Goal: Navigation & Orientation: Understand site structure

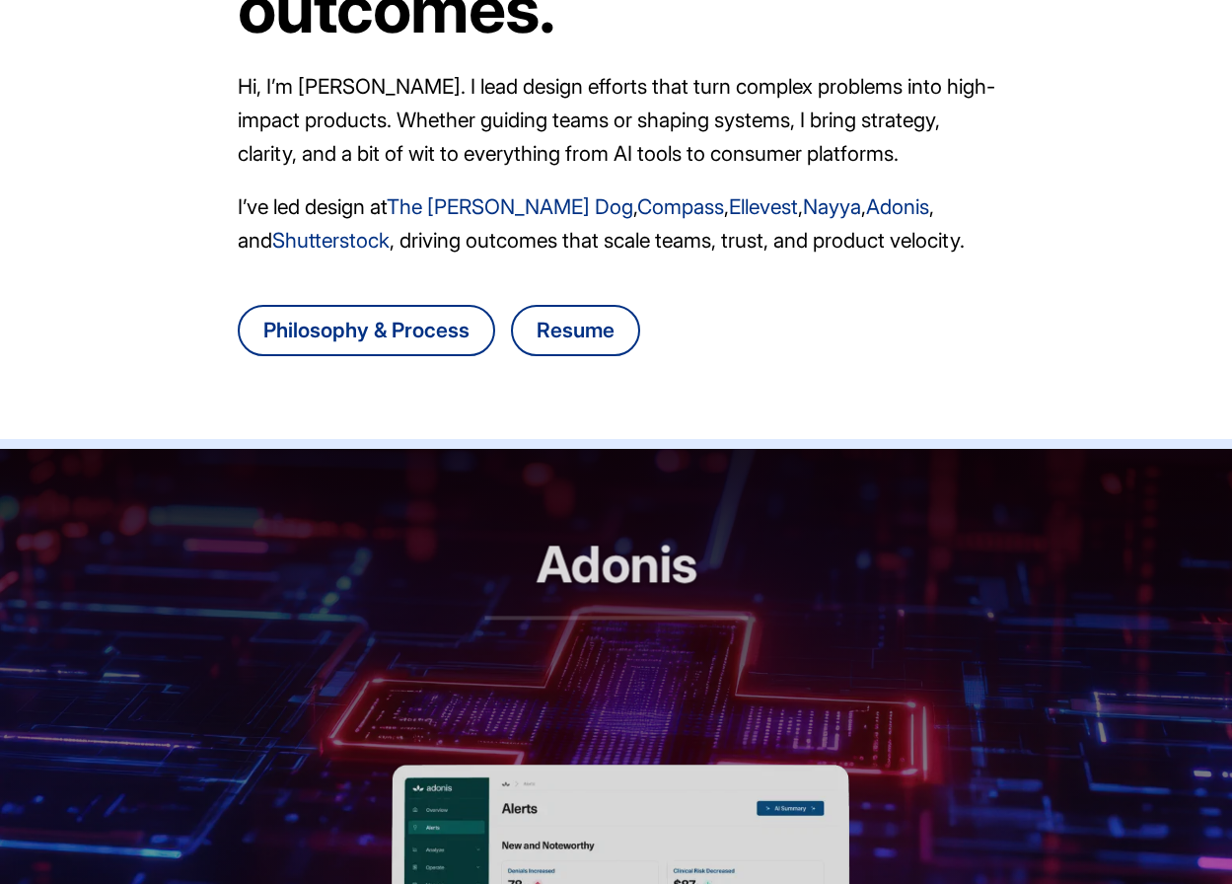
scroll to position [1373, 0]
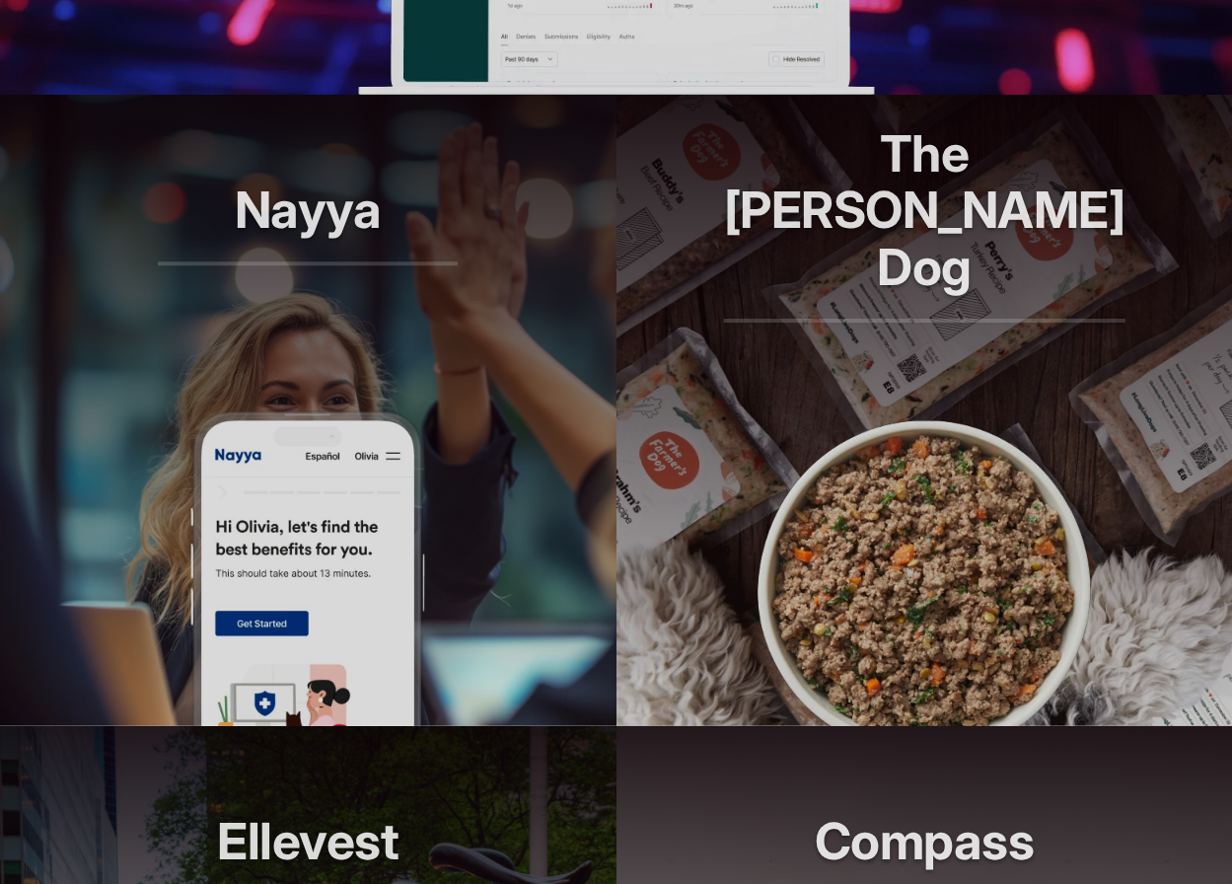
click at [838, 423] on img at bounding box center [924, 568] width 355 height 316
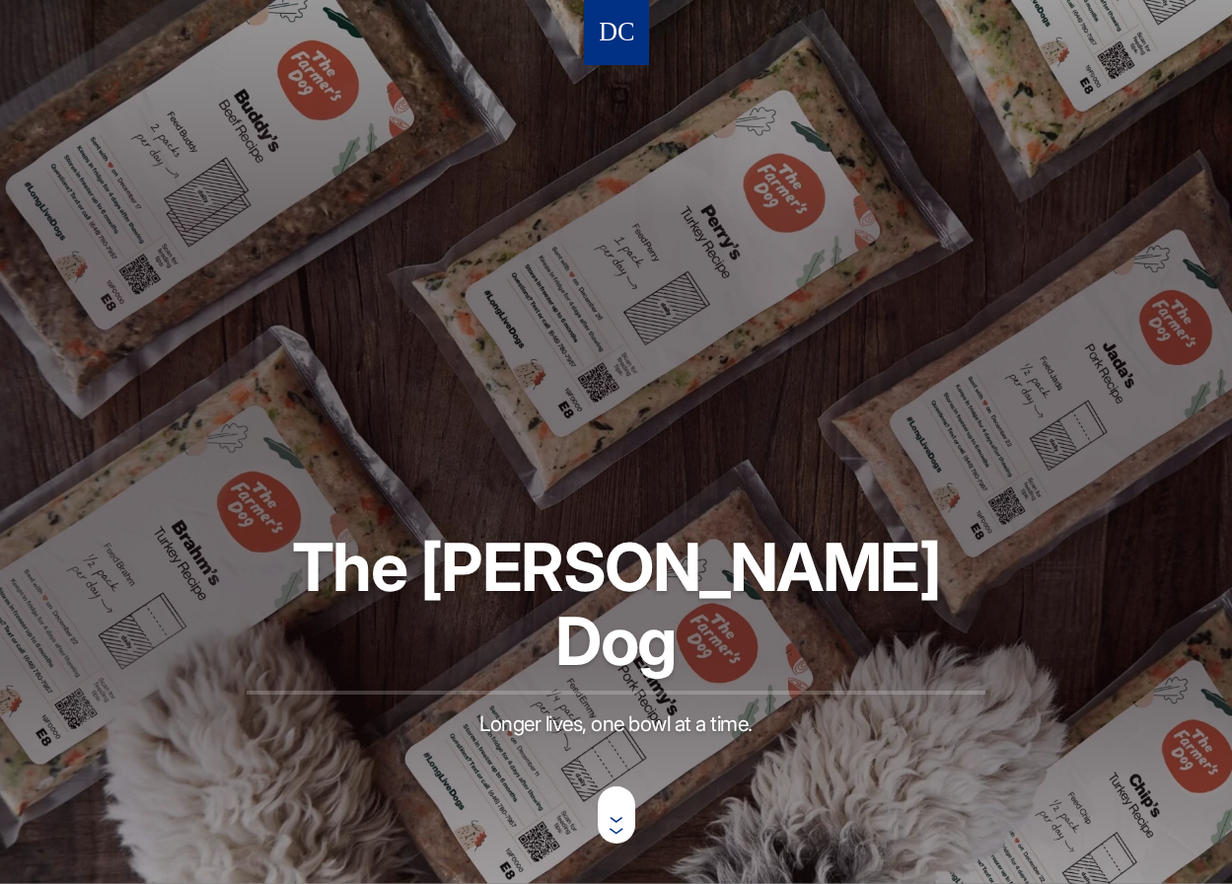
click at [611, 18] on img at bounding box center [617, 33] width 34 height 37
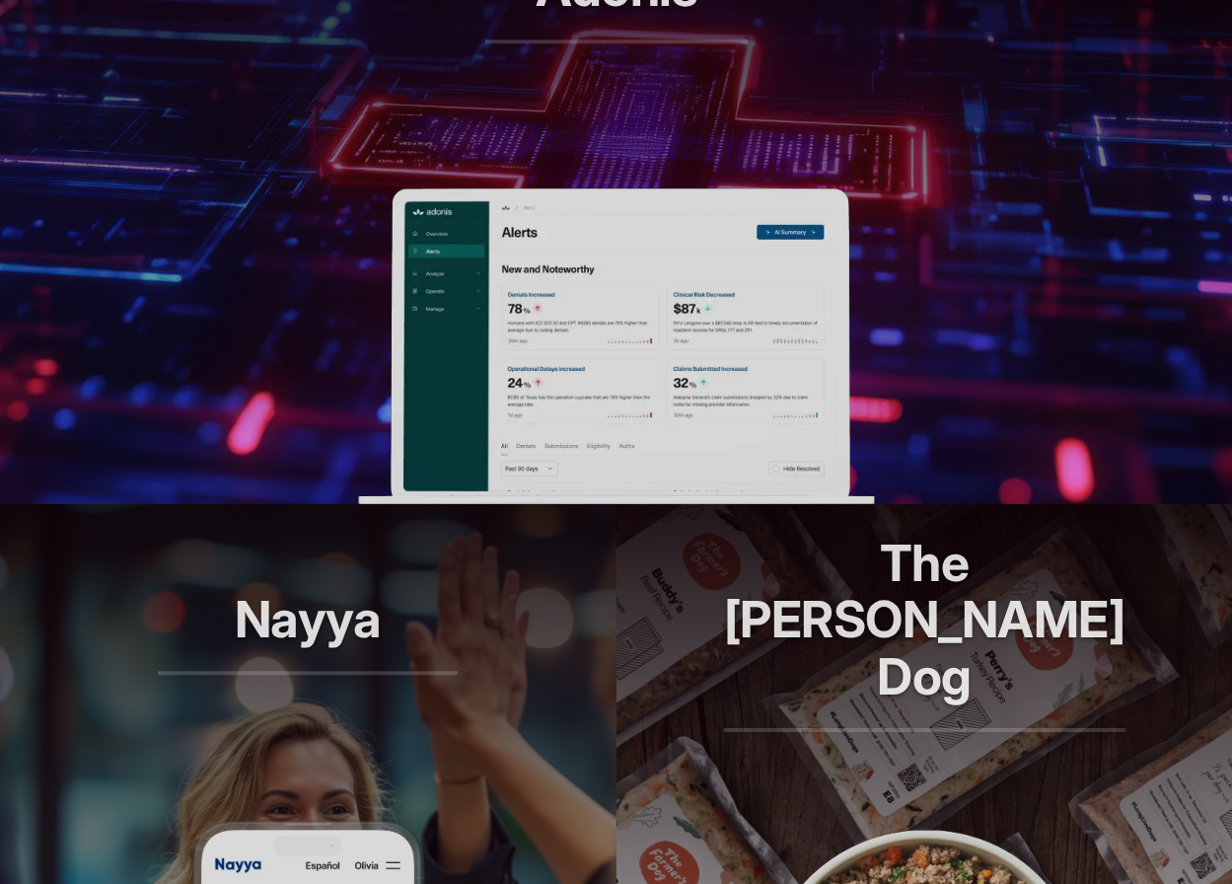
scroll to position [1938, 0]
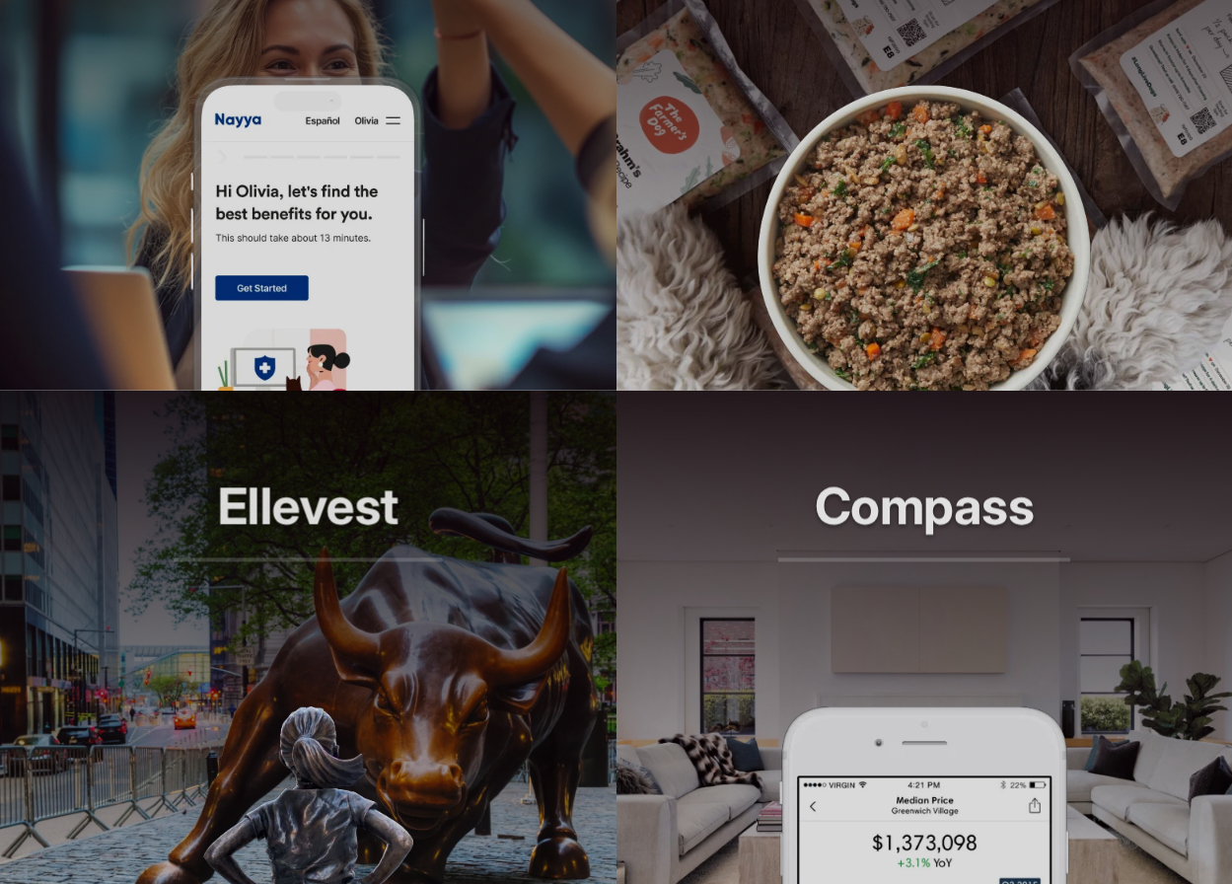
scroll to position [1336, 0]
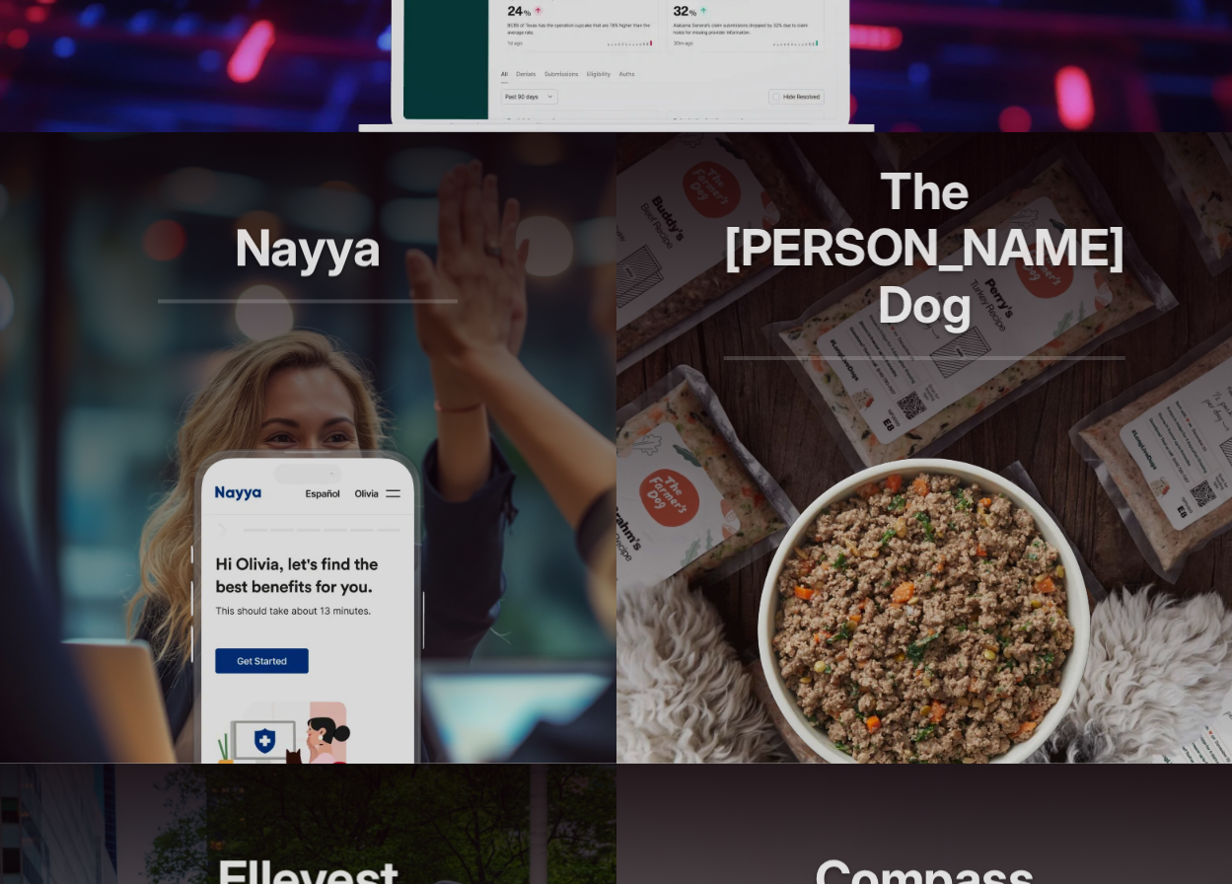
click at [962, 302] on h2 "The [PERSON_NAME] Dog" at bounding box center [925, 261] width 402 height 197
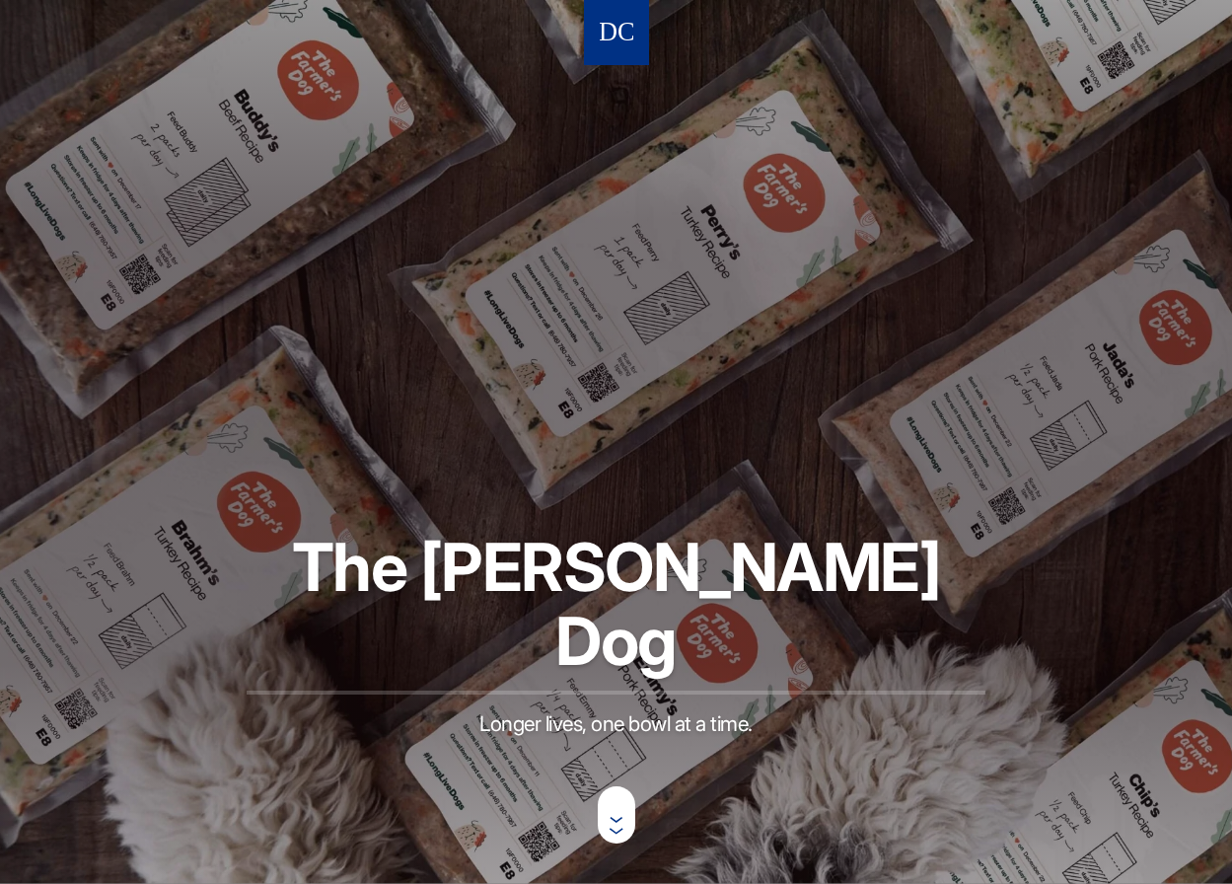
click at [611, 36] on img at bounding box center [617, 33] width 34 height 37
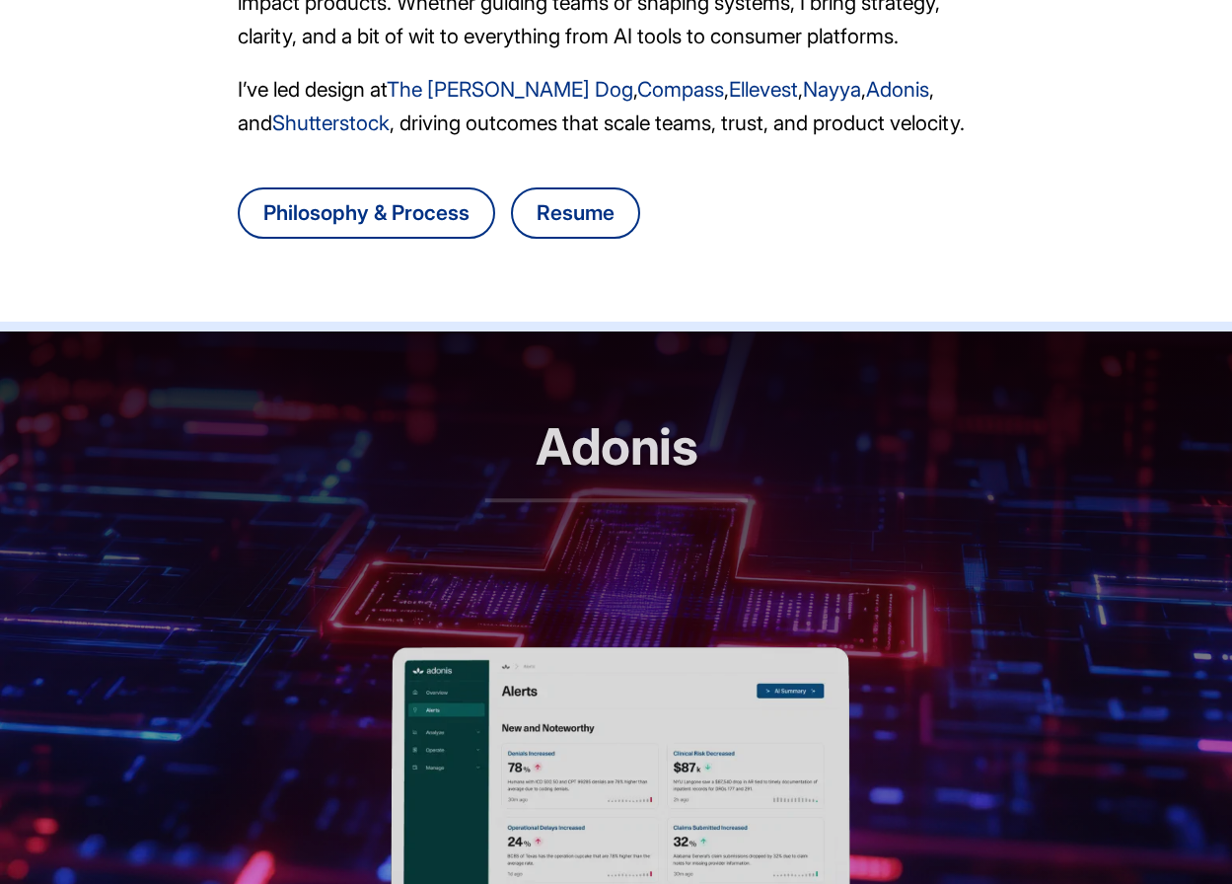
scroll to position [551, 0]
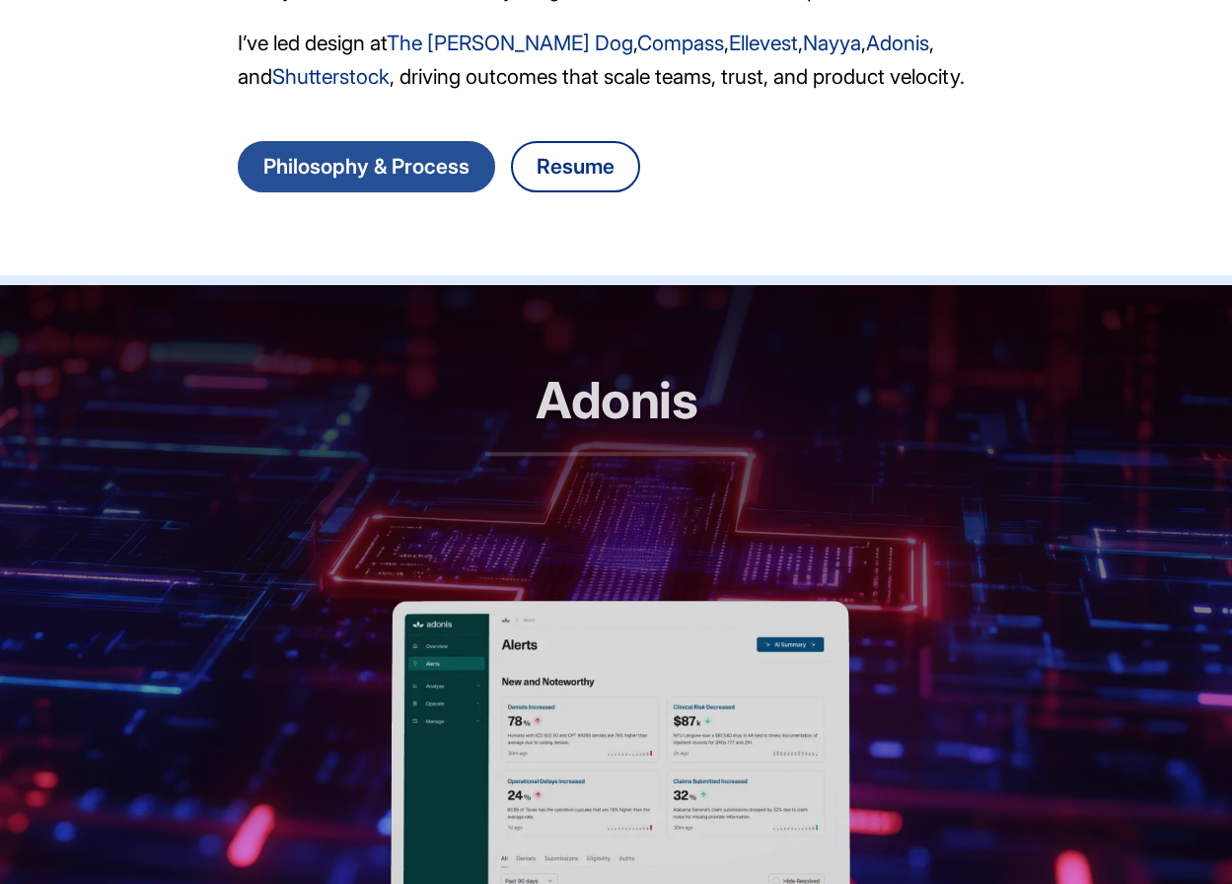
click at [396, 180] on link "Philosophy & Process" at bounding box center [366, 166] width 257 height 51
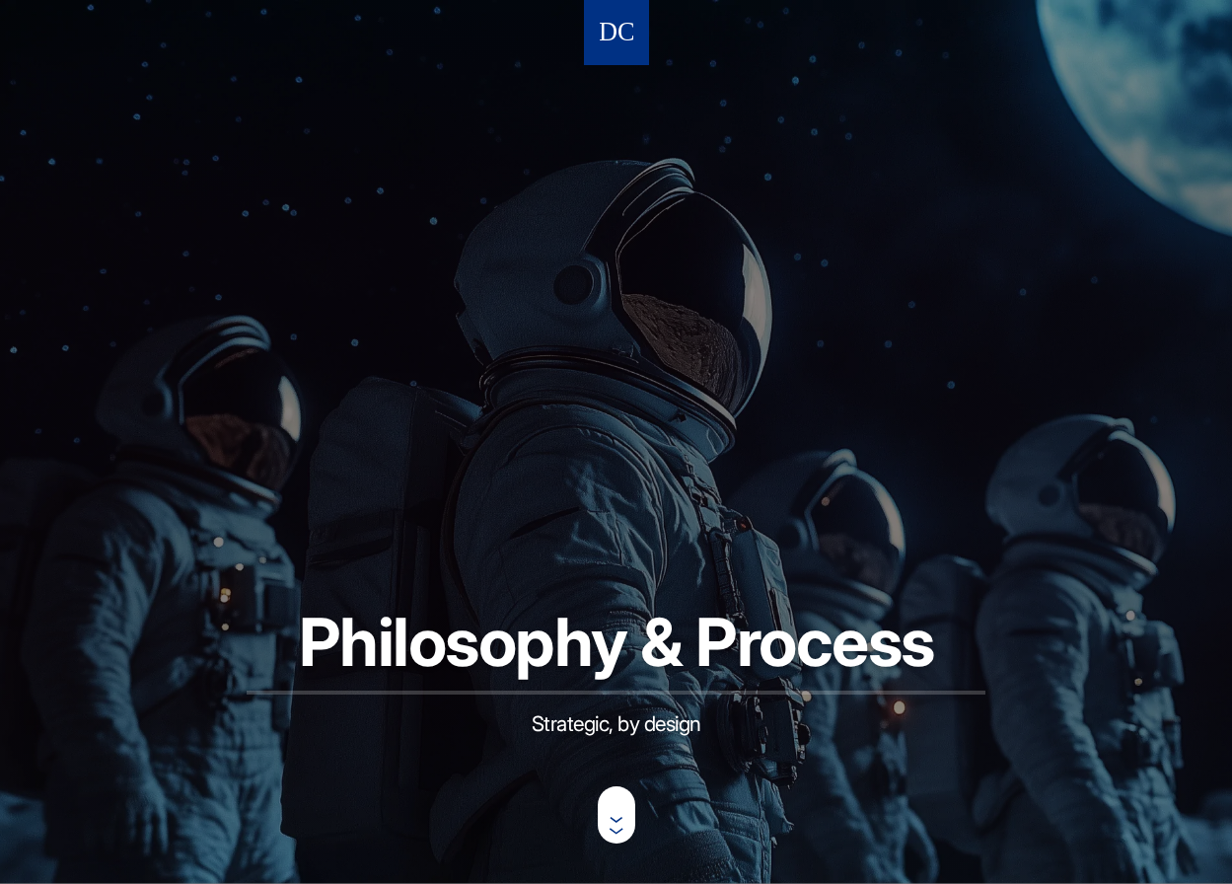
click at [625, 31] on img at bounding box center [617, 33] width 34 height 37
